Goal: Task Accomplishment & Management: Use online tool/utility

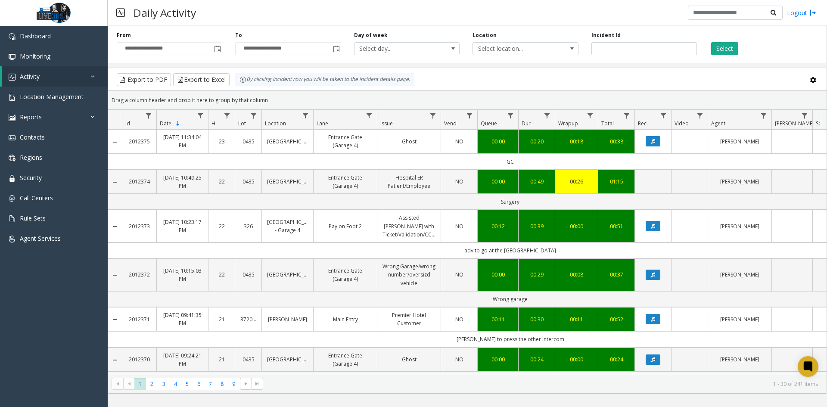
click at [223, 48] on div "**********" at bounding box center [169, 43] width 118 height 24
click at [218, 47] on span "Toggle popup" at bounding box center [217, 49] width 7 height 7
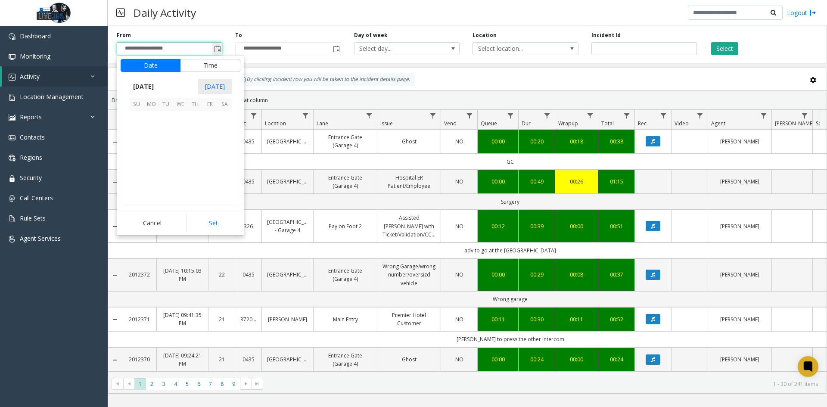
scroll to position [154741, 0]
click at [164, 131] on span "7" at bounding box center [166, 132] width 15 height 15
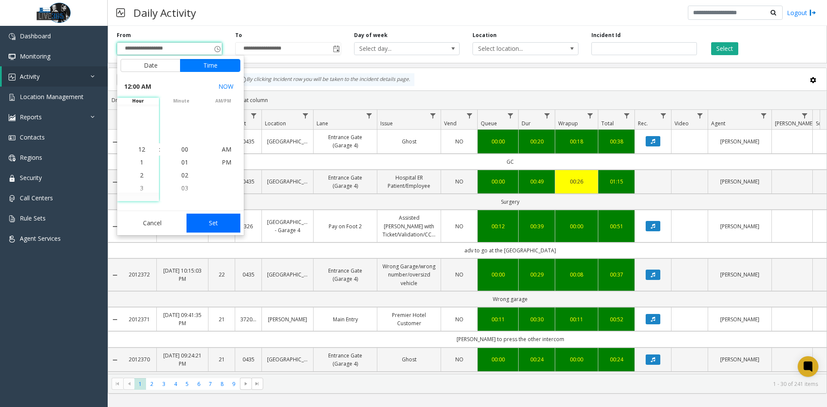
drag, startPoint x: 221, startPoint y: 234, endPoint x: 222, endPoint y: 229, distance: 4.5
click at [221, 232] on div "Cancel Set" at bounding box center [180, 223] width 127 height 25
drag, startPoint x: 224, startPoint y: 224, endPoint x: 228, endPoint y: 219, distance: 6.7
click at [224, 224] on button "Set" at bounding box center [214, 223] width 54 height 19
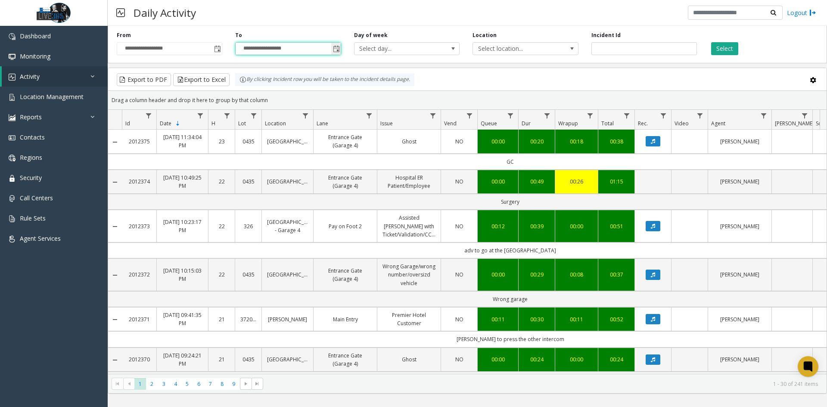
click at [330, 50] on input "**********" at bounding box center [288, 49] width 105 height 12
click at [333, 50] on span "Toggle popup" at bounding box center [336, 49] width 7 height 7
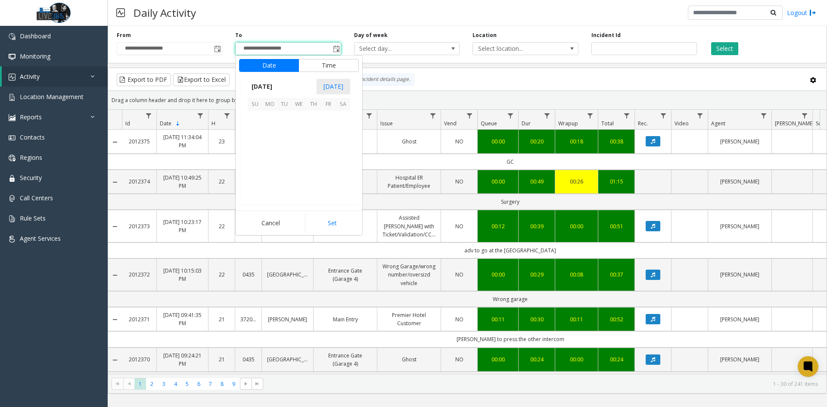
scroll to position [13, 0]
click at [286, 136] on span "7" at bounding box center [284, 132] width 15 height 15
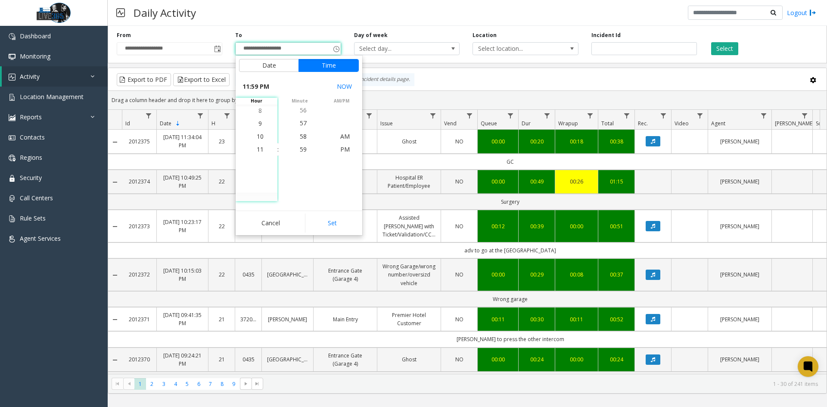
click at [330, 215] on button "Set" at bounding box center [332, 223] width 54 height 19
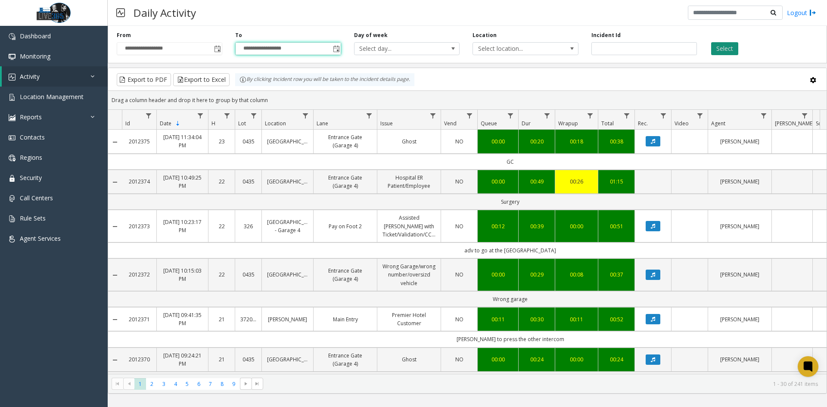
click at [717, 49] on button "Select" at bounding box center [724, 48] width 27 height 13
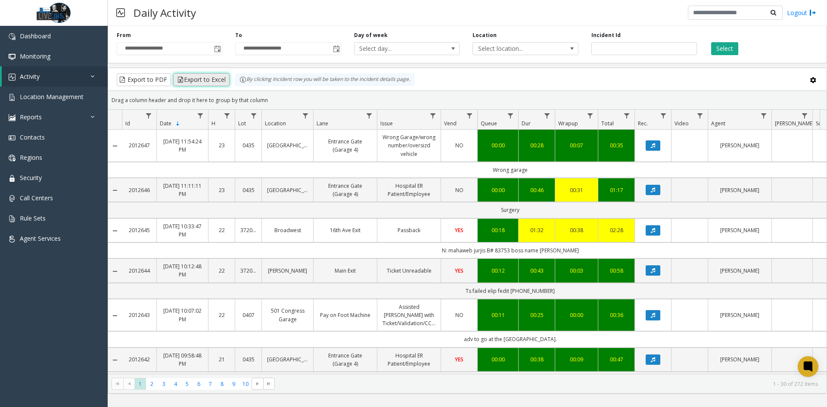
click at [202, 83] on button "Export to Excel" at bounding box center [201, 79] width 56 height 13
